Goal: Task Accomplishment & Management: Complete application form

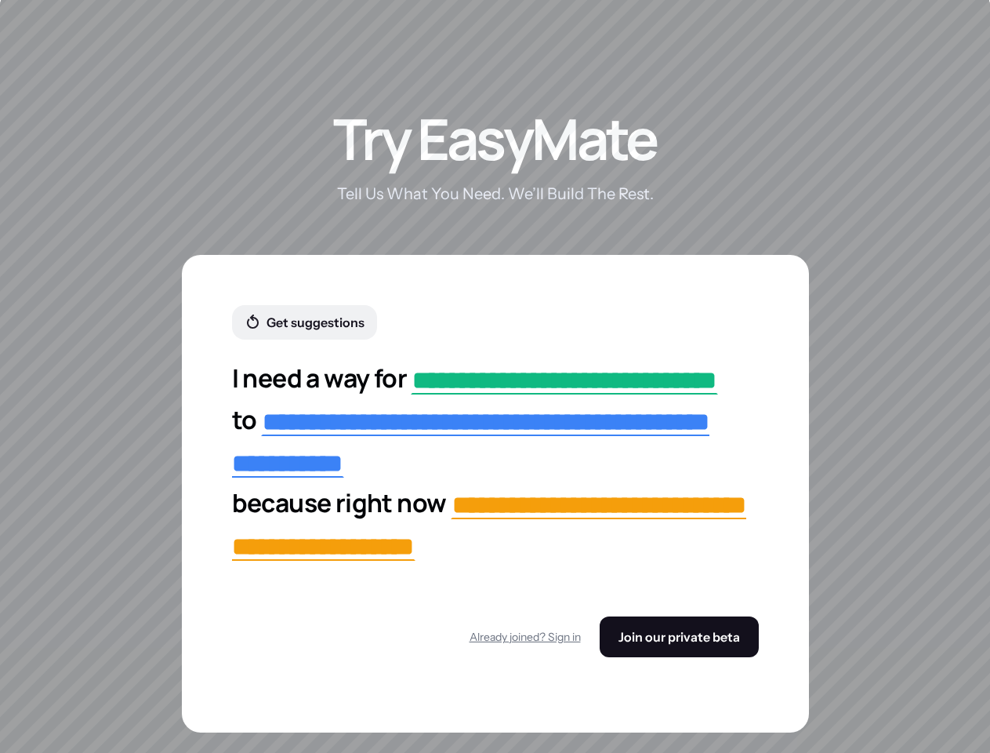
click at [304, 340] on button "Get suggestions" at bounding box center [304, 322] width 145 height 34
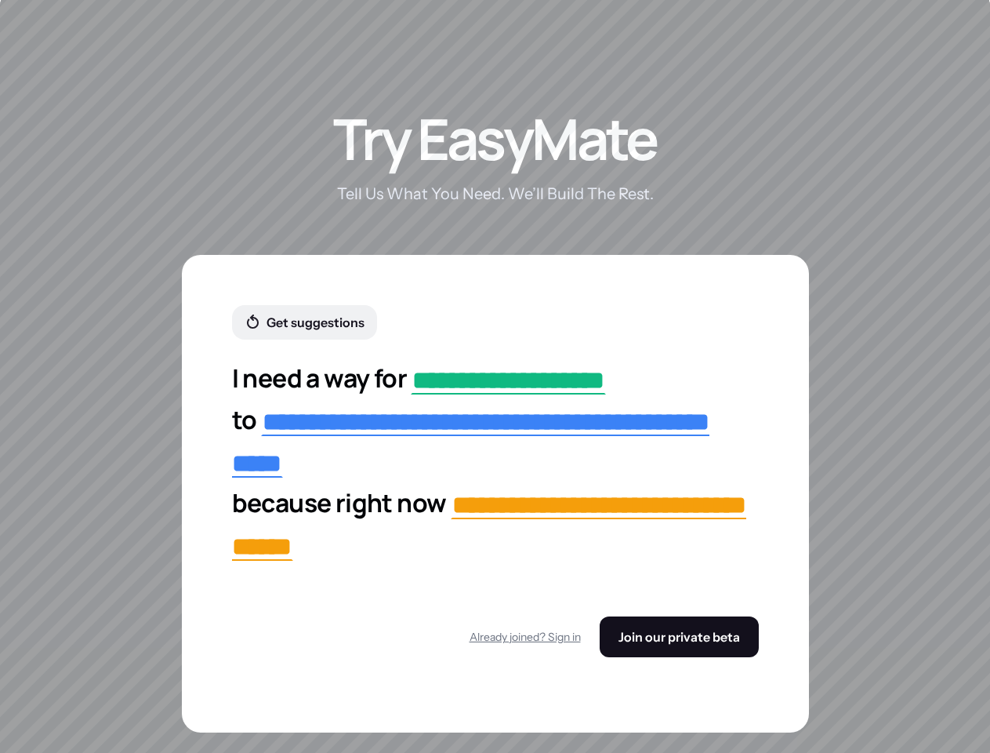
click at [526, 644] on button "Already joined? Sign in" at bounding box center [525, 637] width 111 height 28
click at [679, 644] on span "Join our private beta" at bounding box center [680, 637] width 122 height 16
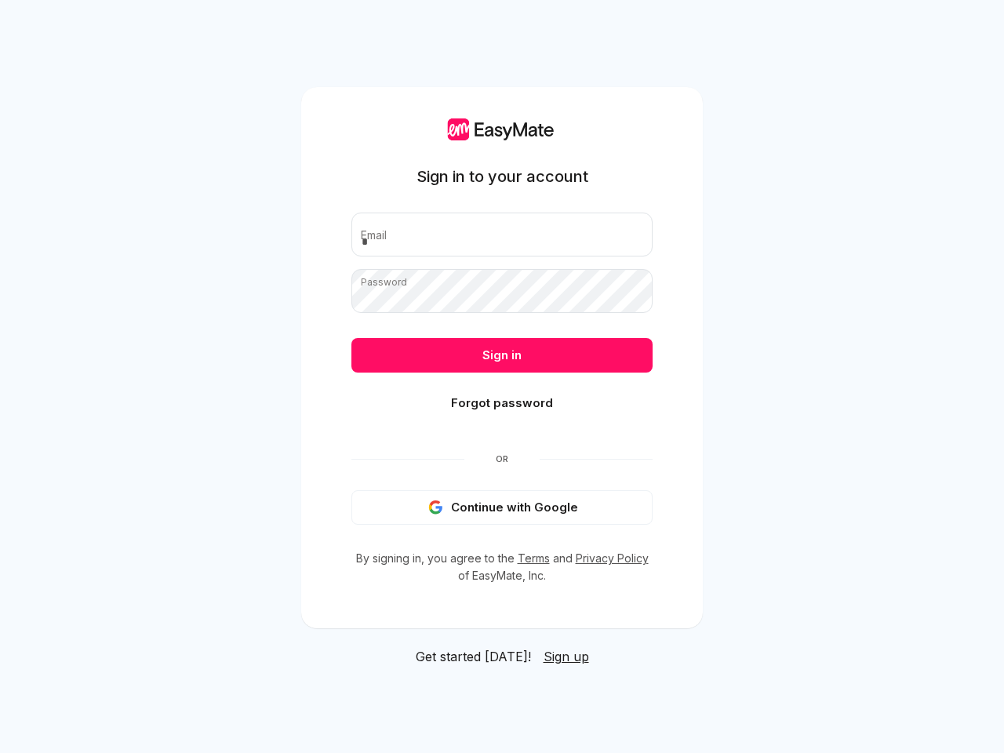
click at [502, 355] on button "Sign in" at bounding box center [501, 355] width 301 height 34
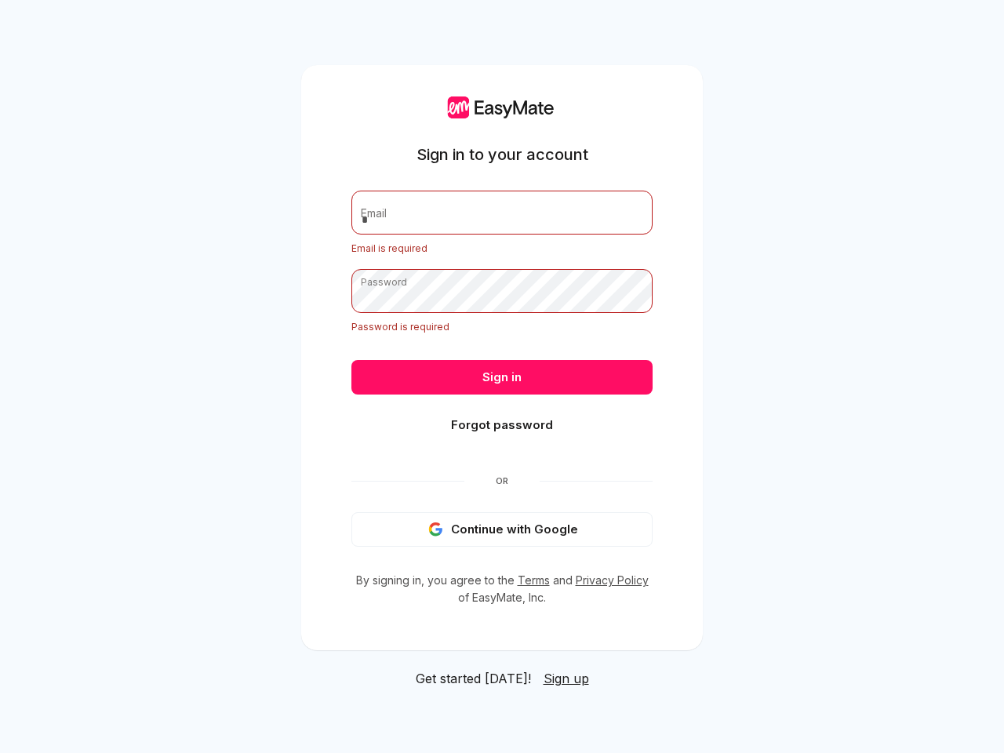
click at [502, 403] on div "Sign in Forgot password" at bounding box center [501, 404] width 301 height 89
click at [502, 507] on div "Sign in to your account Email Email is required Password Password is required S…" at bounding box center [501, 351] width 301 height 510
